Goal: Submit feedback/report problem

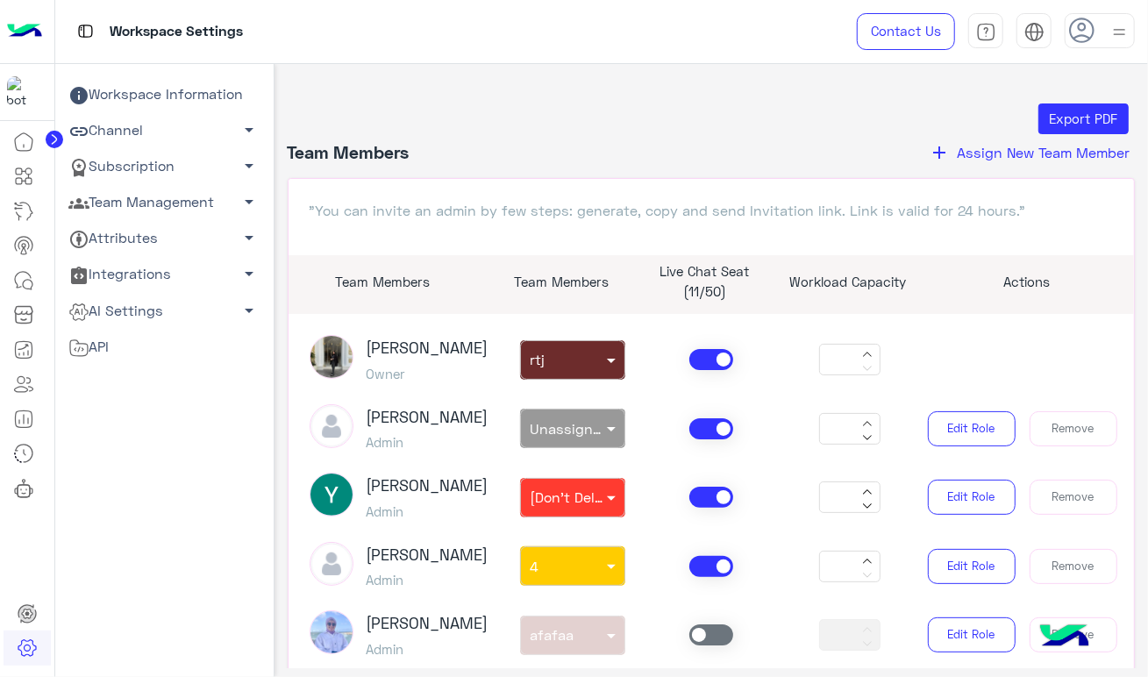
scroll to position [969, 0]
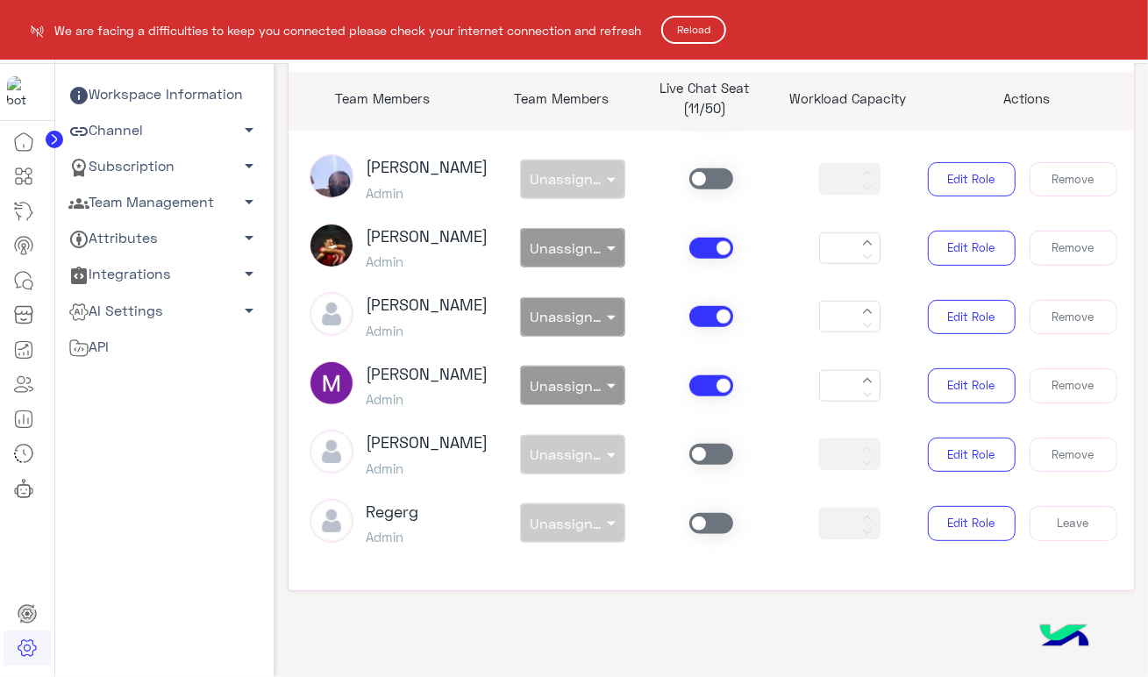
click at [685, 18] on button "Reload" at bounding box center [693, 30] width 65 height 28
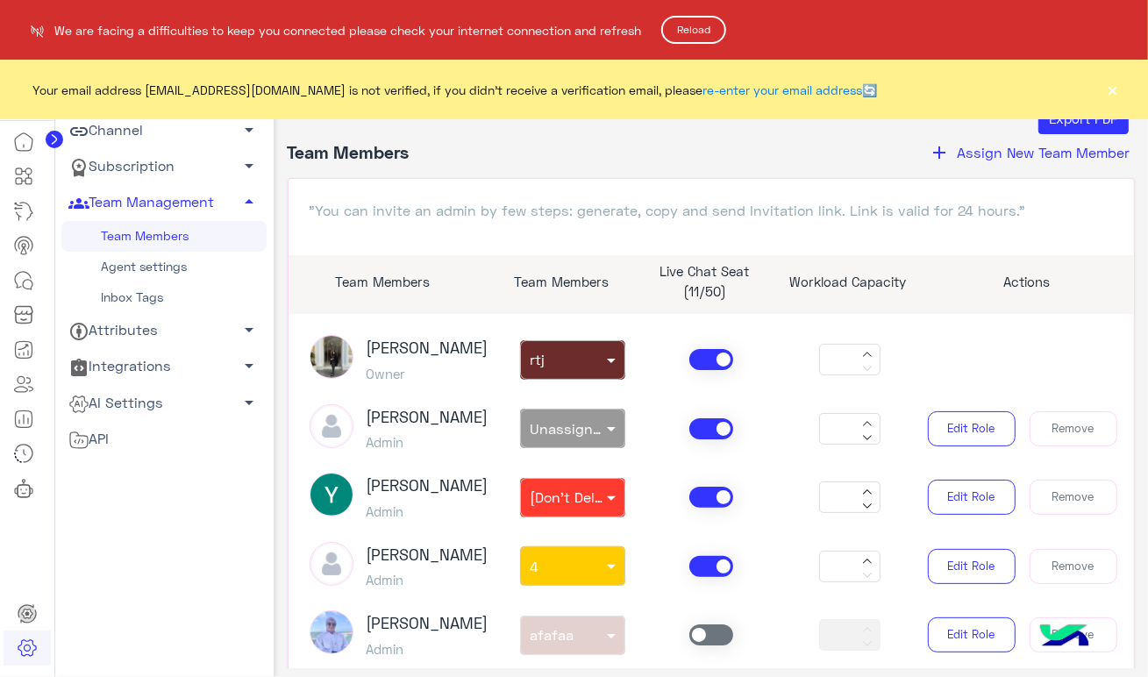
click at [699, 32] on button "Reload" at bounding box center [693, 30] width 65 height 28
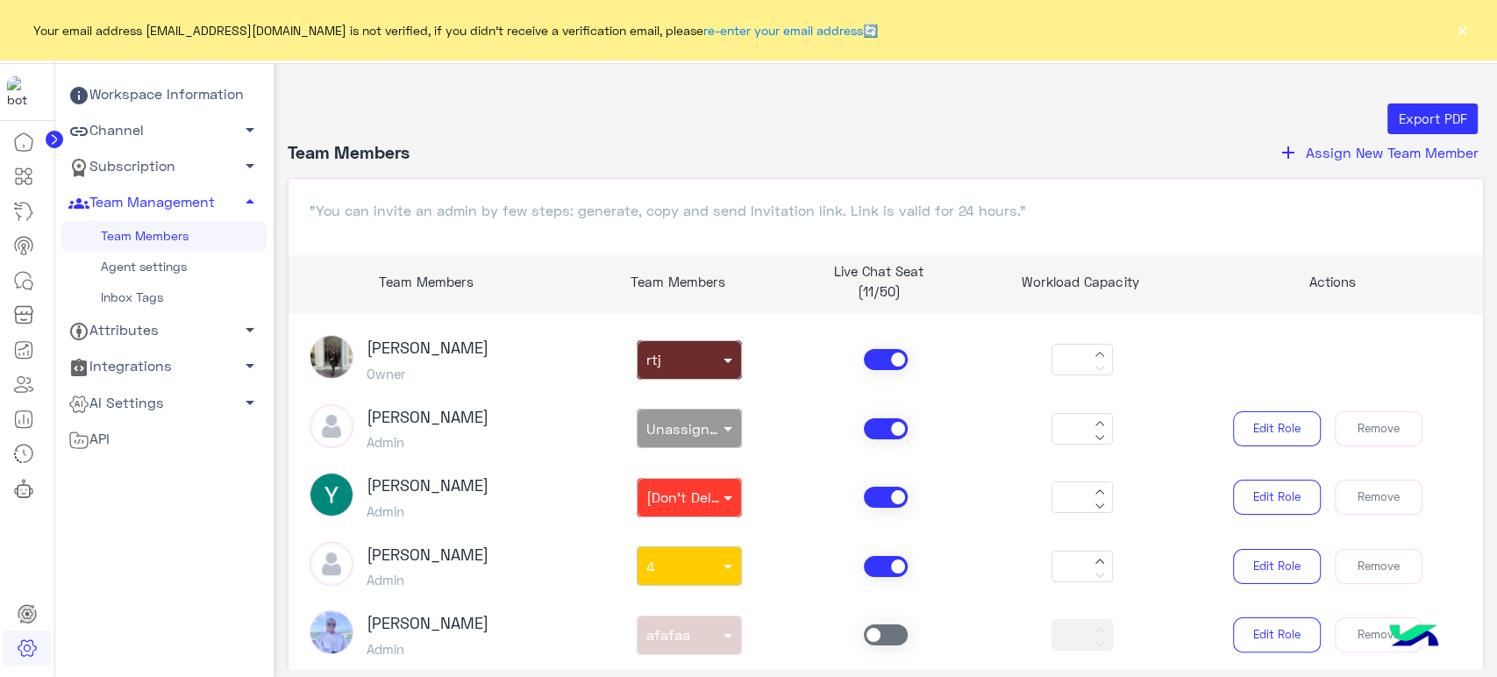
click at [1147, 29] on button "×" at bounding box center [1462, 30] width 18 height 18
